Goal: Information Seeking & Learning: Learn about a topic

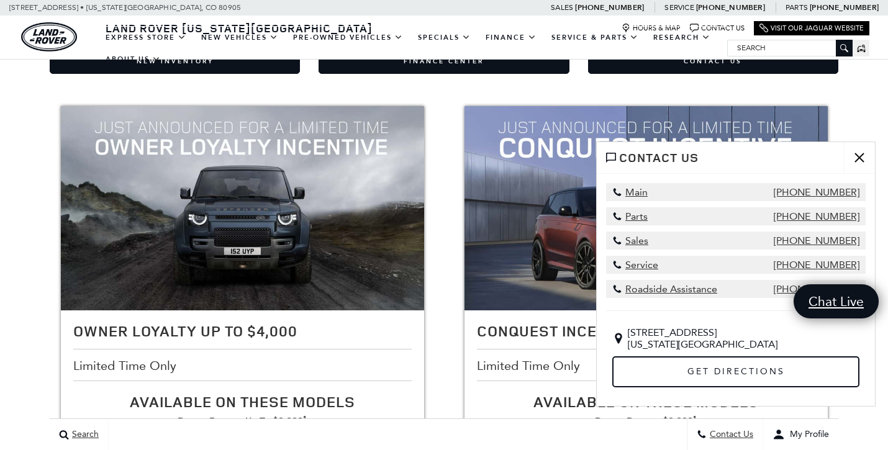
click at [855, 142] on button "close" at bounding box center [859, 157] width 31 height 31
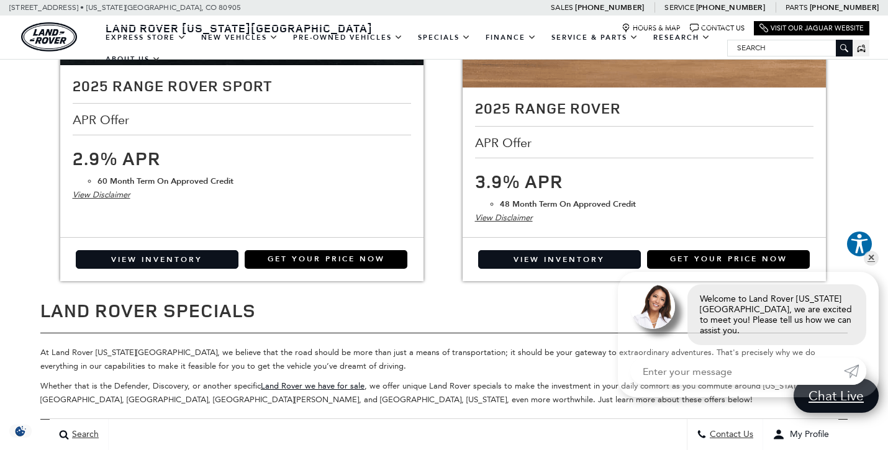
scroll to position [2247, 0]
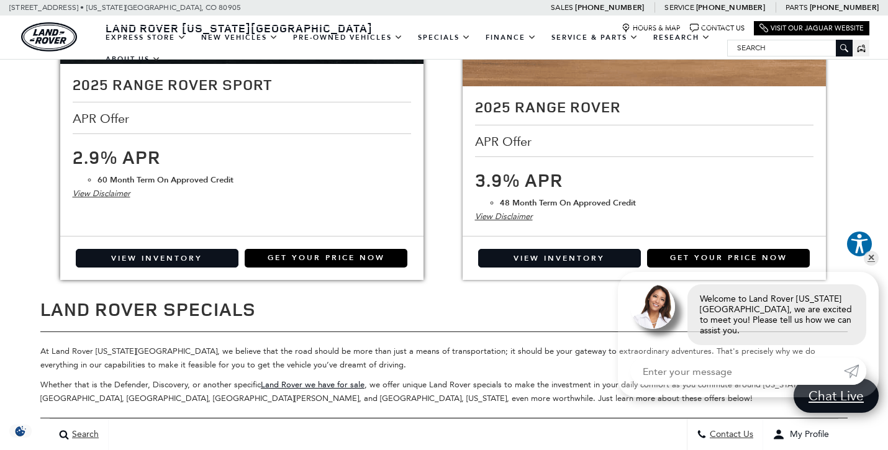
click at [116, 187] on div "View Disclaimer" at bounding box center [242, 194] width 339 height 14
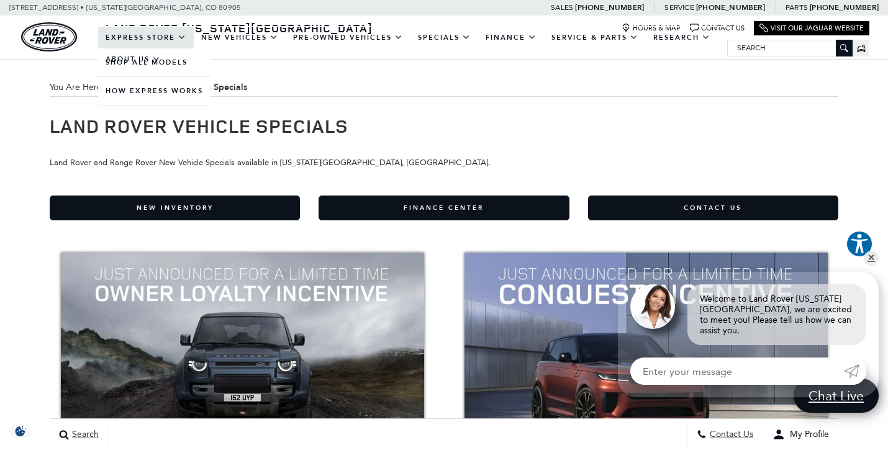
scroll to position [0, 0]
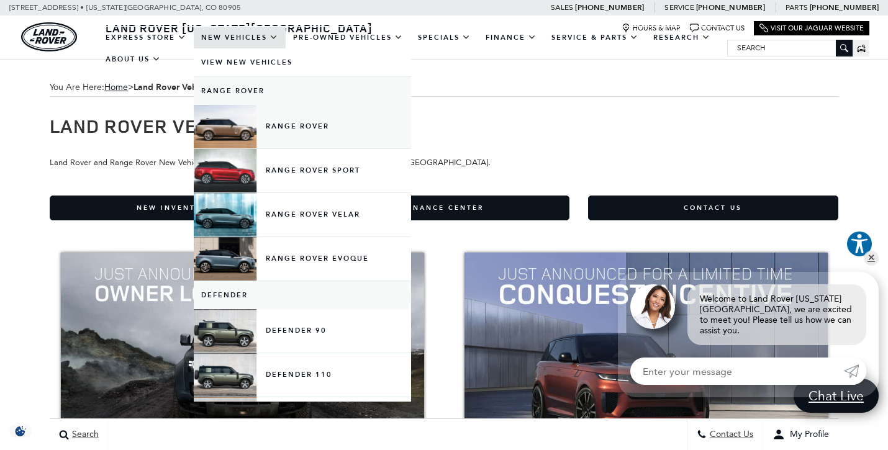
click at [281, 143] on link "Range Rover" at bounding box center [302, 126] width 217 height 43
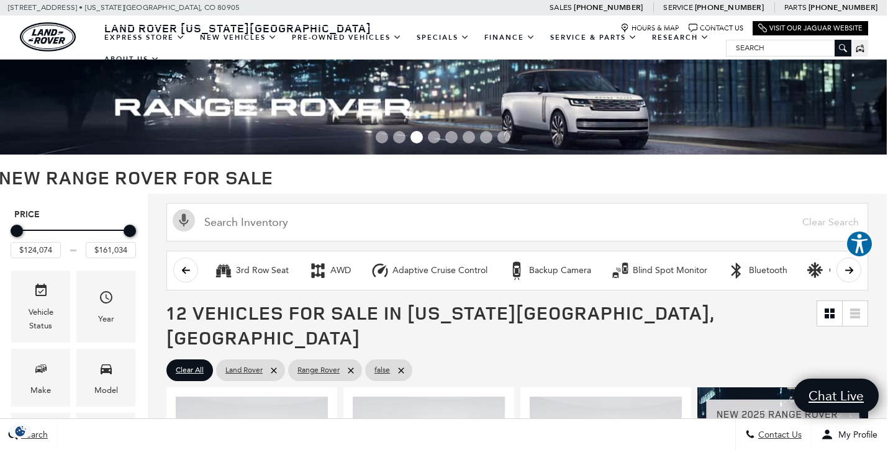
scroll to position [0, 1]
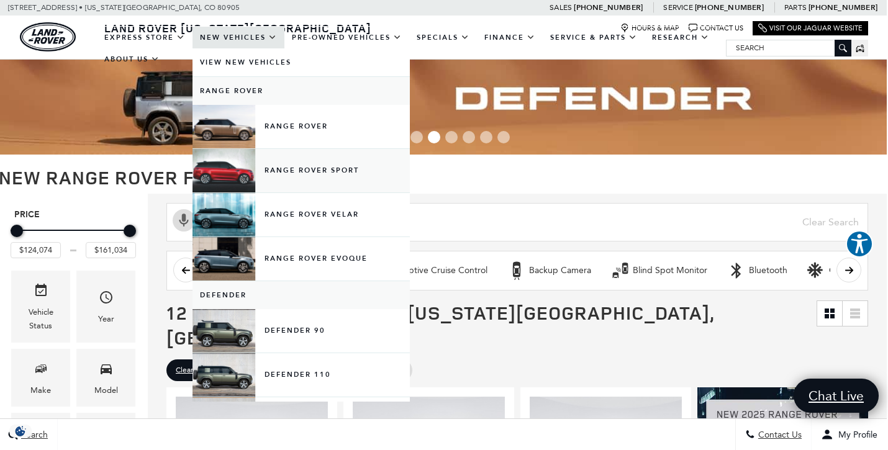
click at [289, 175] on link "Range Rover Sport" at bounding box center [301, 170] width 217 height 43
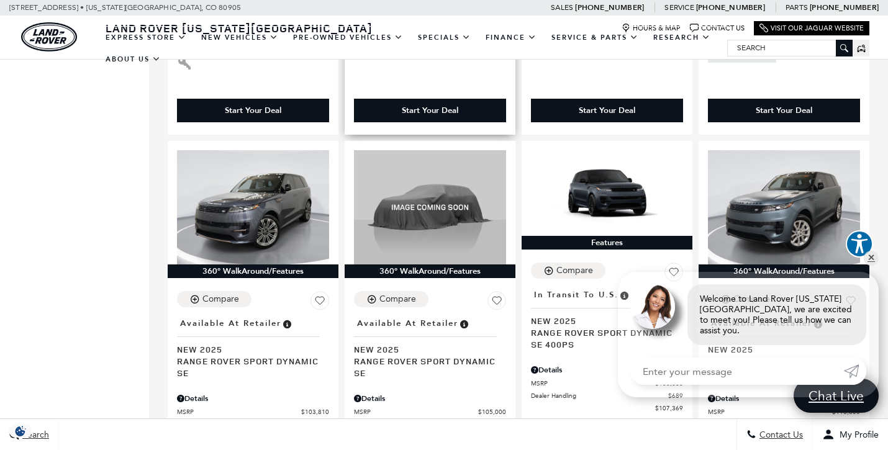
scroll to position [2185, 0]
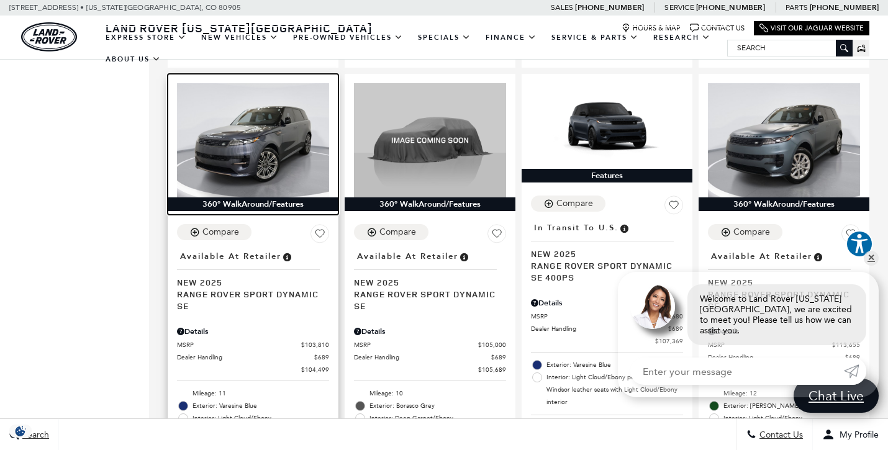
click at [255, 150] on img at bounding box center [253, 140] width 152 height 114
click at [269, 198] on div "360° WalkAround/Features" at bounding box center [253, 205] width 171 height 14
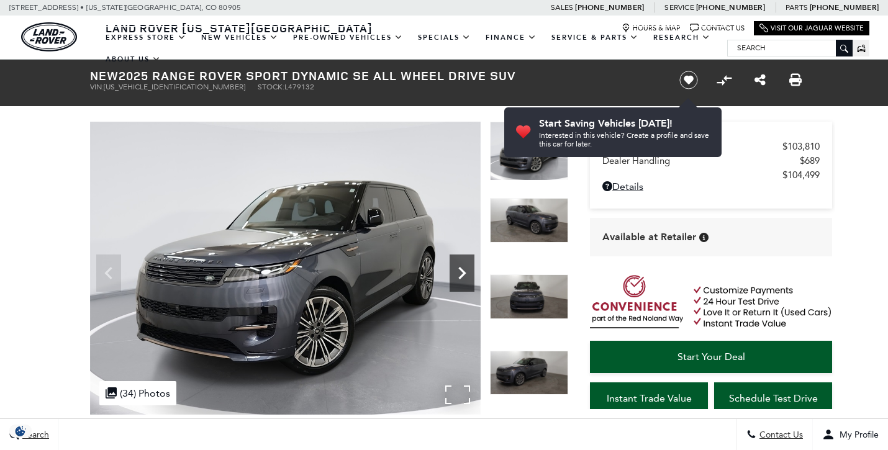
click at [465, 282] on icon "Next" at bounding box center [462, 273] width 25 height 25
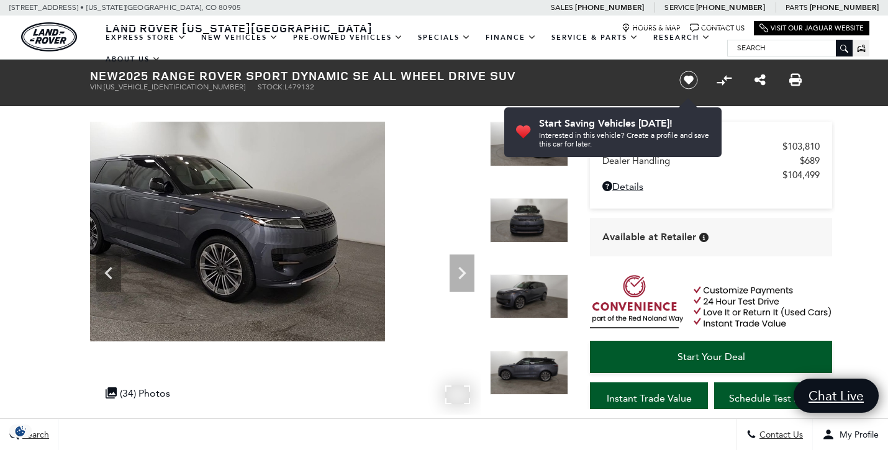
click at [340, 295] on img at bounding box center [189, 232] width 391 height 220
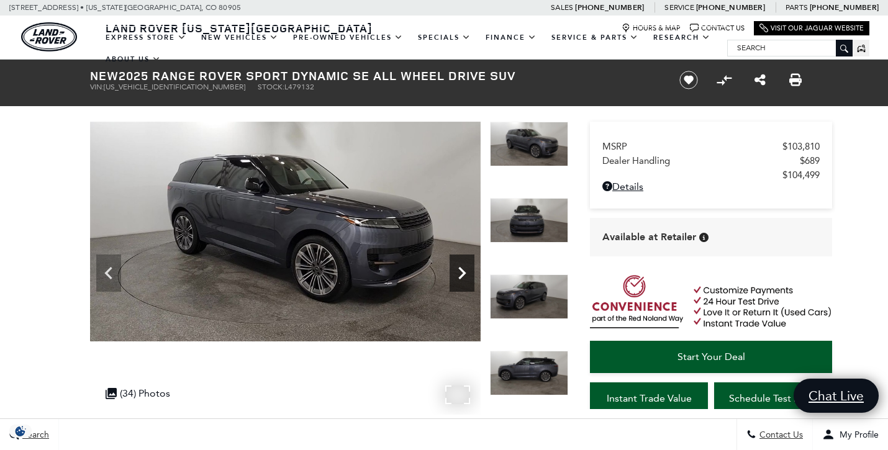
click at [466, 283] on icon "Next" at bounding box center [462, 273] width 25 height 25
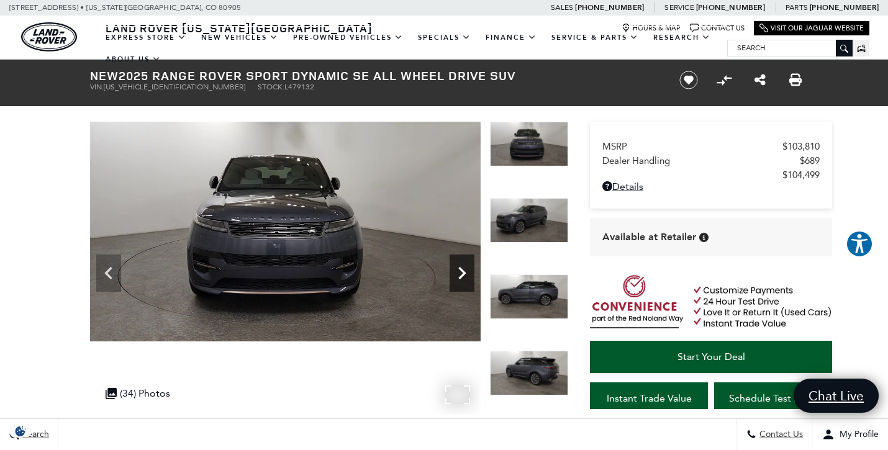
click at [466, 283] on icon "Next" at bounding box center [462, 273] width 25 height 25
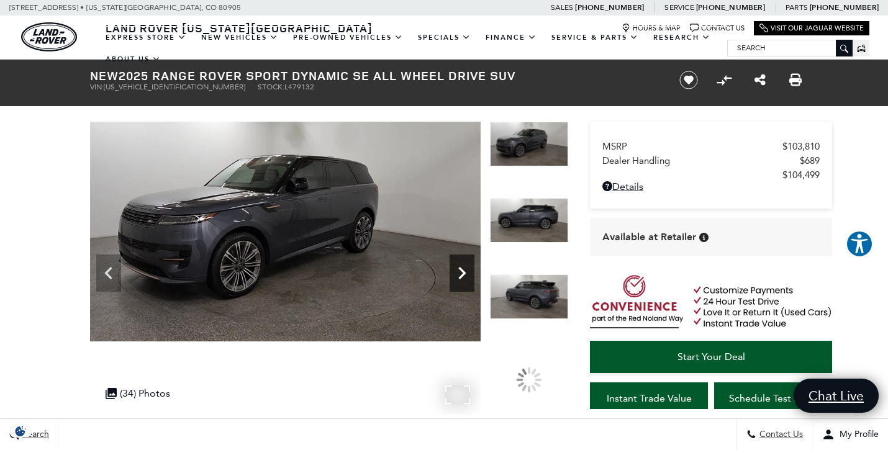
click at [466, 283] on icon "Next" at bounding box center [462, 273] width 25 height 25
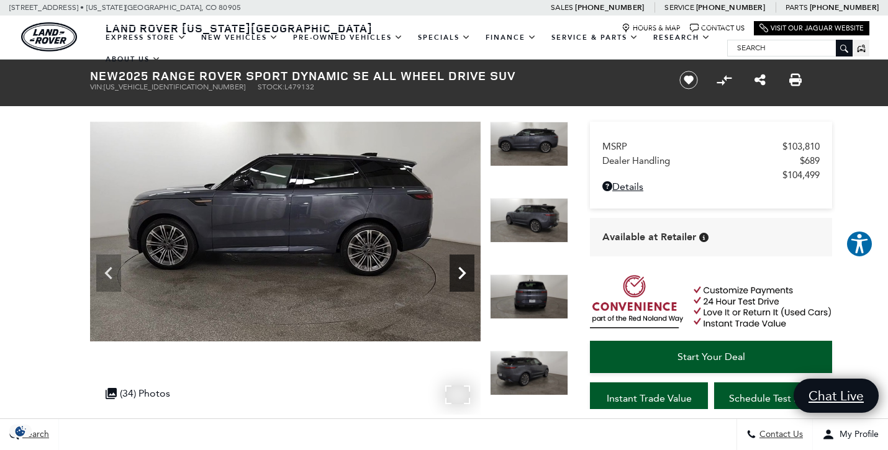
click at [466, 283] on icon "Next" at bounding box center [462, 273] width 25 height 25
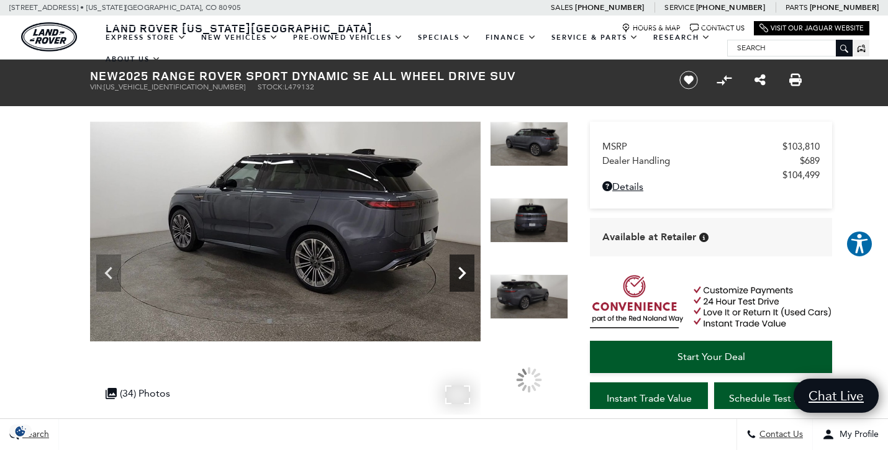
click at [466, 283] on icon "Next" at bounding box center [462, 273] width 25 height 25
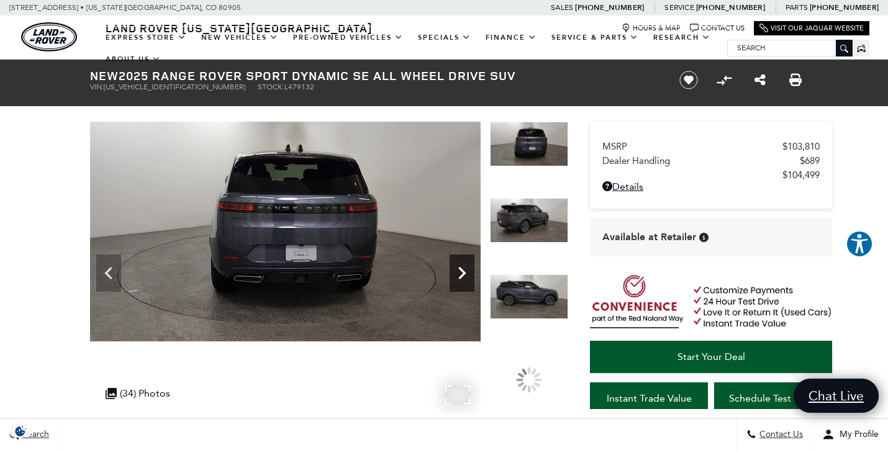
click at [466, 283] on icon "Next" at bounding box center [462, 273] width 25 height 25
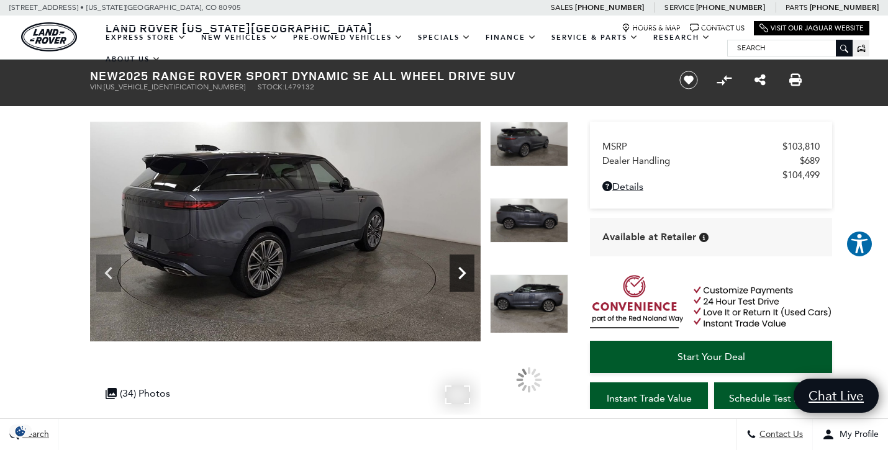
click at [466, 283] on icon "Next" at bounding box center [462, 273] width 25 height 25
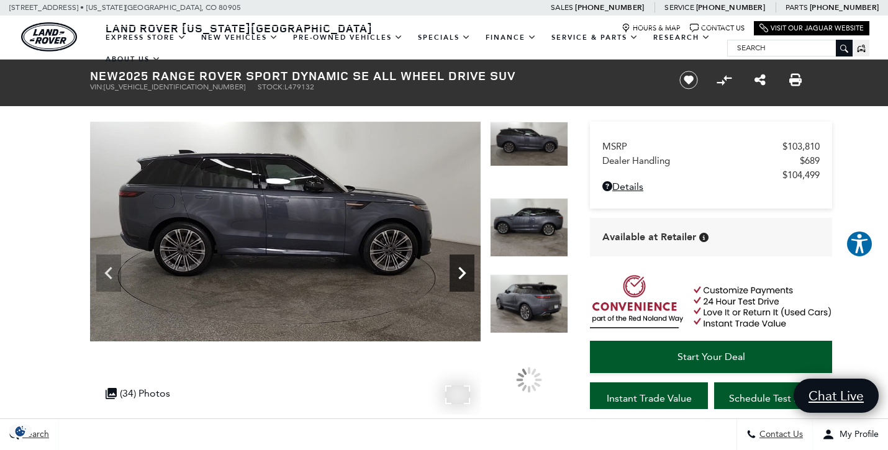
click at [466, 283] on icon "Next" at bounding box center [462, 273] width 25 height 25
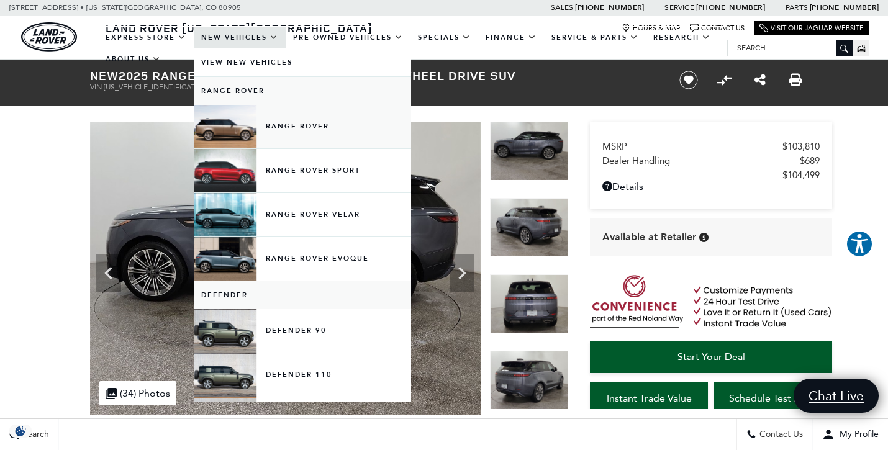
click at [291, 145] on link "Range Rover" at bounding box center [302, 126] width 217 height 43
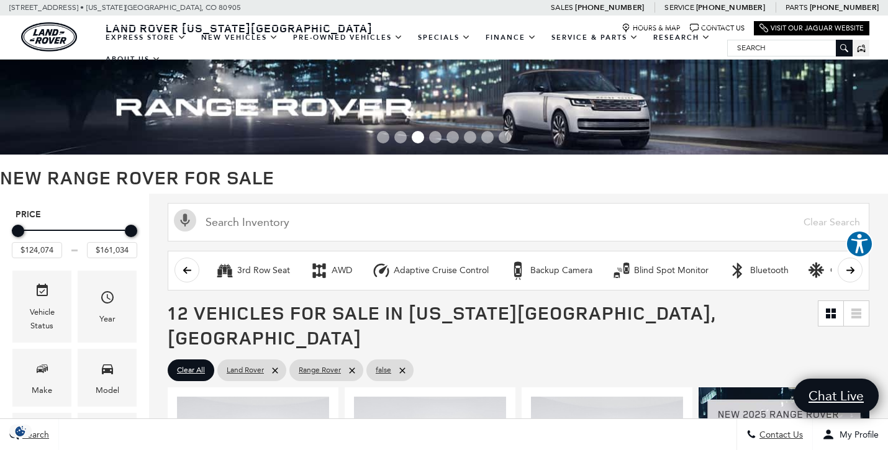
click at [61, 32] on img "land-rover" at bounding box center [49, 36] width 56 height 29
